Goal: Task Accomplishment & Management: Use online tool/utility

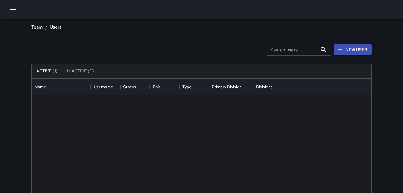
scroll to position [266, 340]
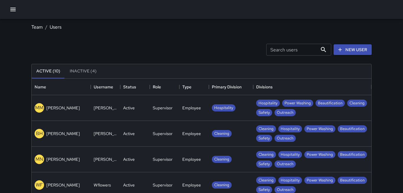
click at [12, 12] on icon "button" at bounding box center [12, 9] width 7 height 7
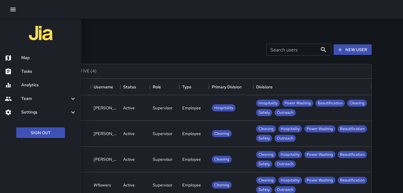
click at [27, 55] on h6 "Map" at bounding box center [48, 58] width 55 height 7
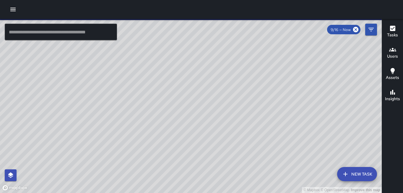
drag, startPoint x: 151, startPoint y: 144, endPoint x: 174, endPoint y: 100, distance: 49.6
click at [175, 98] on div "© Mapbox © OpenStreetMap Improve this map" at bounding box center [191, 106] width 382 height 174
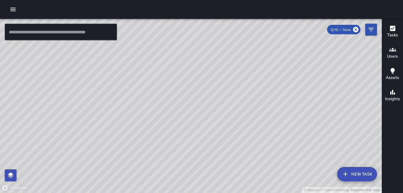
drag, startPoint x: 170, startPoint y: 110, endPoint x: 168, endPoint y: 84, distance: 26.7
click at [168, 84] on div "© Mapbox © OpenStreetMap Improve this map" at bounding box center [191, 106] width 382 height 174
drag, startPoint x: 163, startPoint y: 134, endPoint x: 164, endPoint y: 131, distance: 3.1
click at [164, 131] on div "© Mapbox © OpenStreetMap Improve this map" at bounding box center [191, 106] width 382 height 174
drag, startPoint x: 150, startPoint y: 146, endPoint x: 159, endPoint y: 135, distance: 14.5
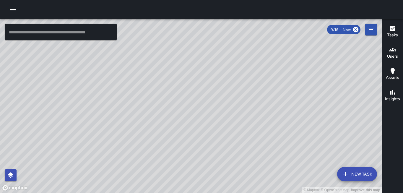
click at [159, 135] on div "© Mapbox © OpenStreetMap Improve this map" at bounding box center [191, 106] width 382 height 174
drag, startPoint x: 155, startPoint y: 139, endPoint x: 165, endPoint y: 119, distance: 22.5
click at [165, 119] on div "© Mapbox © OpenStreetMap Improve this map" at bounding box center [191, 106] width 382 height 174
drag, startPoint x: 164, startPoint y: 129, endPoint x: 164, endPoint y: 101, distance: 27.5
click at [165, 104] on div "© Mapbox © OpenStreetMap Improve this map" at bounding box center [191, 106] width 382 height 174
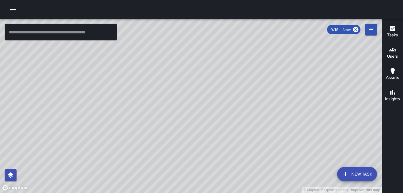
drag, startPoint x: 164, startPoint y: 107, endPoint x: 156, endPoint y: 137, distance: 30.8
click at [157, 134] on div "© Mapbox © OpenStreetMap Improve this map" at bounding box center [191, 106] width 382 height 174
drag, startPoint x: 198, startPoint y: 138, endPoint x: 139, endPoint y: 155, distance: 60.9
click at [139, 155] on div "© Mapbox © OpenStreetMap Improve this map" at bounding box center [191, 106] width 382 height 174
drag, startPoint x: 174, startPoint y: 116, endPoint x: 172, endPoint y: 132, distance: 15.4
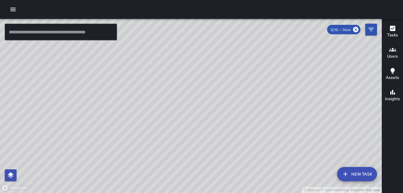
click at [172, 132] on div "© Mapbox © OpenStreetMap Improve this map" at bounding box center [191, 106] width 382 height 174
click at [347, 171] on icon "button" at bounding box center [345, 174] width 7 height 7
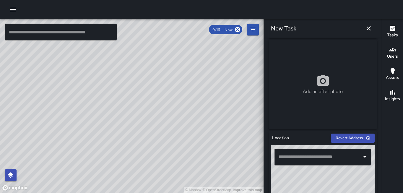
scroll to position [119, 0]
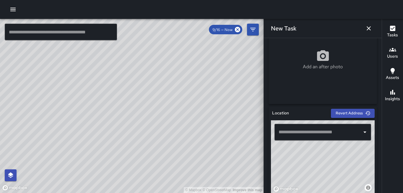
drag, startPoint x: 322, startPoint y: 172, endPoint x: 325, endPoint y: 152, distance: 20.9
click at [325, 152] on div "© Mapbox © OpenStreetMap Improve this map" at bounding box center [323, 157] width 104 height 74
drag, startPoint x: 314, startPoint y: 169, endPoint x: 319, endPoint y: 154, distance: 16.2
click at [319, 154] on div "© Mapbox © OpenStreetMap Improve this map" at bounding box center [323, 157] width 104 height 74
drag, startPoint x: 307, startPoint y: 168, endPoint x: 320, endPoint y: 153, distance: 20.5
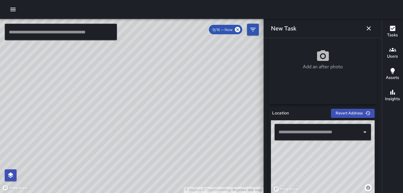
click at [320, 153] on div "© Mapbox © OpenStreetMap Improve this map" at bounding box center [323, 157] width 104 height 74
drag, startPoint x: 312, startPoint y: 170, endPoint x: 322, endPoint y: 158, distance: 16.4
click at [323, 157] on div "© Mapbox © OpenStreetMap Improve this map" at bounding box center [323, 157] width 104 height 74
drag, startPoint x: 307, startPoint y: 176, endPoint x: 324, endPoint y: 150, distance: 30.1
click at [324, 150] on div "© Mapbox © OpenStreetMap Improve this map" at bounding box center [323, 157] width 104 height 74
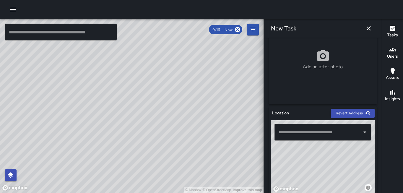
drag, startPoint x: 304, startPoint y: 167, endPoint x: 317, endPoint y: 173, distance: 15.0
click at [317, 173] on div "© Mapbox © OpenStreetMap Improve this map" at bounding box center [323, 157] width 104 height 74
drag, startPoint x: 304, startPoint y: 170, endPoint x: 331, endPoint y: 162, distance: 27.5
click at [331, 162] on div "© Mapbox © OpenStreetMap Improve this map" at bounding box center [323, 157] width 104 height 74
click at [317, 166] on div "© Mapbox © OpenStreetMap Improve this map" at bounding box center [323, 157] width 104 height 74
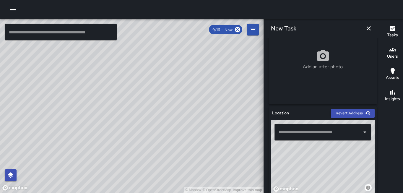
type input "**********"
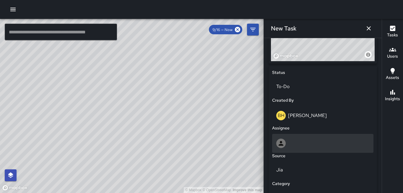
scroll to position [252, 0]
click at [328, 145] on div at bounding box center [322, 142] width 93 height 9
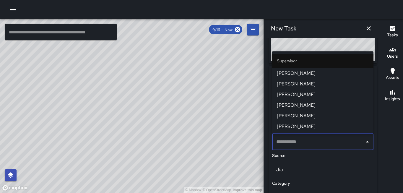
click at [300, 77] on li "[PERSON_NAME]" at bounding box center [322, 73] width 101 height 11
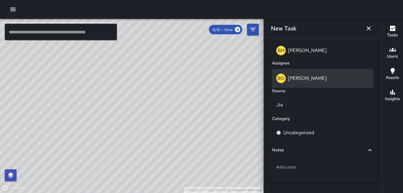
scroll to position [345, 0]
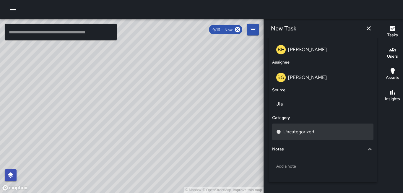
click at [312, 137] on div "Uncategorized" at bounding box center [322, 132] width 101 height 17
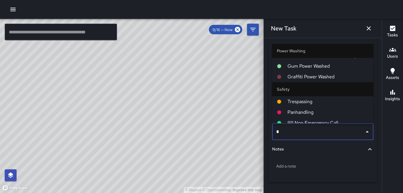
scroll to position [0, 0]
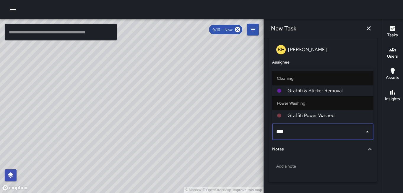
type input "*****"
click at [317, 94] on span "Graffiti & Sticker Removal" at bounding box center [328, 90] width 81 height 7
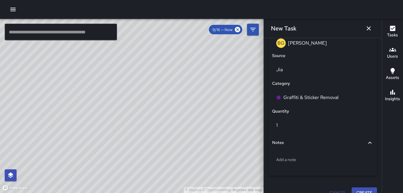
scroll to position [389, 0]
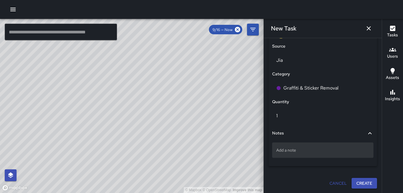
click at [324, 149] on p "Add a note" at bounding box center [322, 150] width 93 height 6
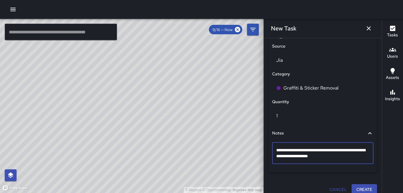
type textarea "**********"
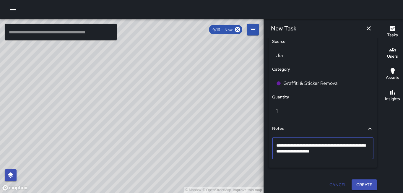
scroll to position [396, 0]
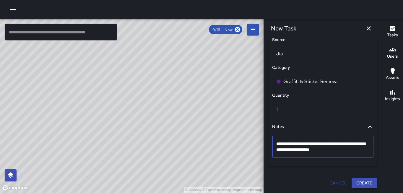
click at [366, 180] on button "Create" at bounding box center [364, 183] width 25 height 11
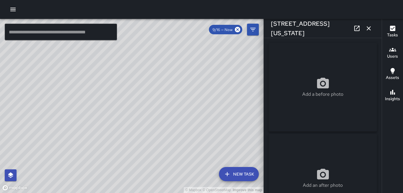
type input "**********"
drag, startPoint x: 244, startPoint y: 137, endPoint x: 183, endPoint y: 143, distance: 61.5
click at [185, 143] on div "© Mapbox © OpenStreetMap Improve this map" at bounding box center [132, 106] width 264 height 174
drag, startPoint x: 242, startPoint y: 141, endPoint x: 188, endPoint y: 142, distance: 53.8
click at [184, 143] on div "© Mapbox © OpenStreetMap Improve this map" at bounding box center [132, 106] width 264 height 174
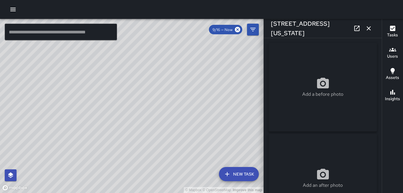
click at [372, 28] on icon "button" at bounding box center [368, 28] width 7 height 7
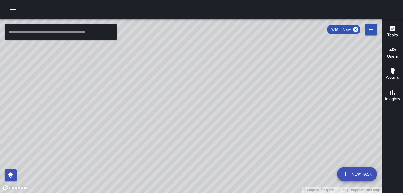
click at [14, 9] on icon "button" at bounding box center [12, 10] width 5 height 4
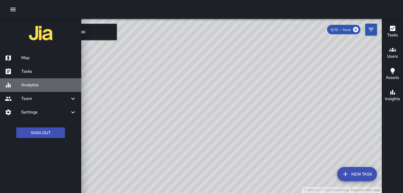
click at [43, 84] on h6 "Analytics" at bounding box center [48, 85] width 55 height 7
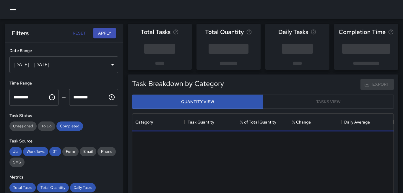
scroll to position [177, 261]
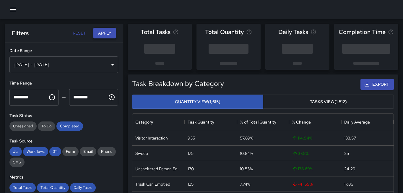
click at [107, 33] on button "Apply" at bounding box center [104, 33] width 22 height 11
